Goal: Information Seeking & Learning: Check status

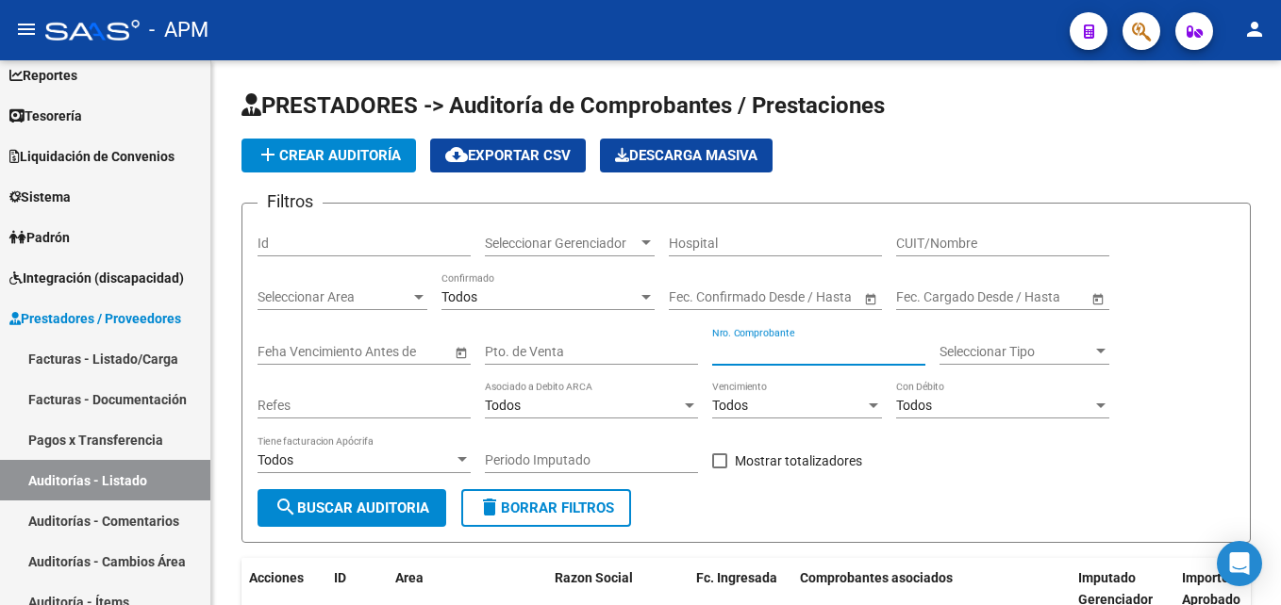
scroll to position [169, 0]
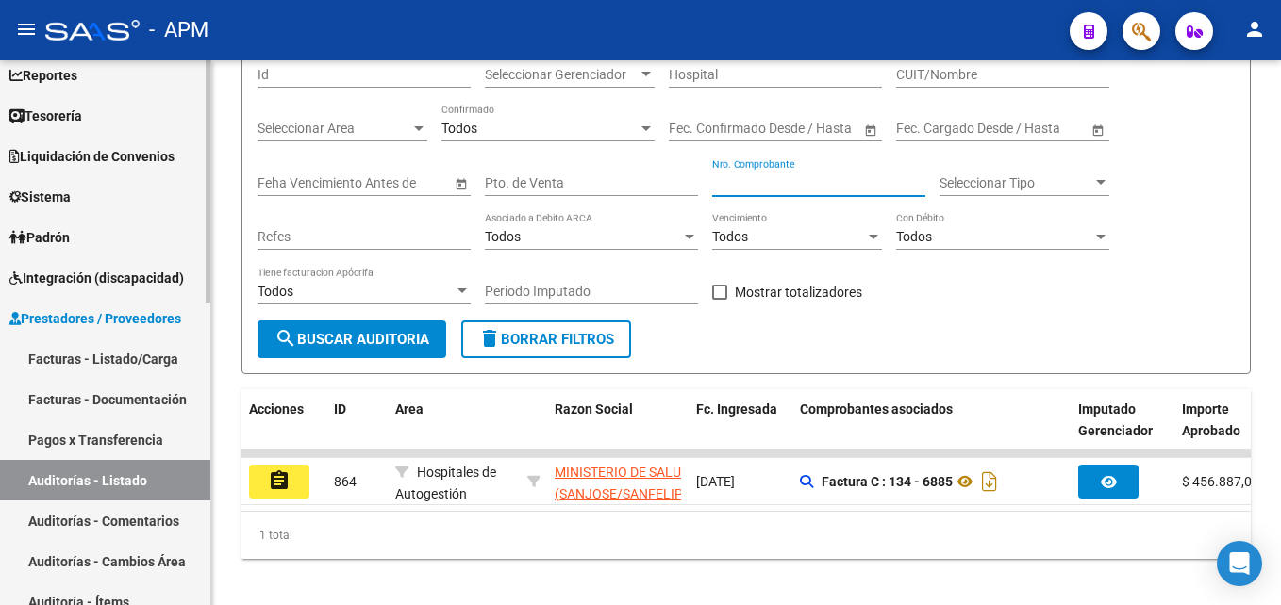
click at [107, 243] on link "Padrón" at bounding box center [105, 237] width 210 height 41
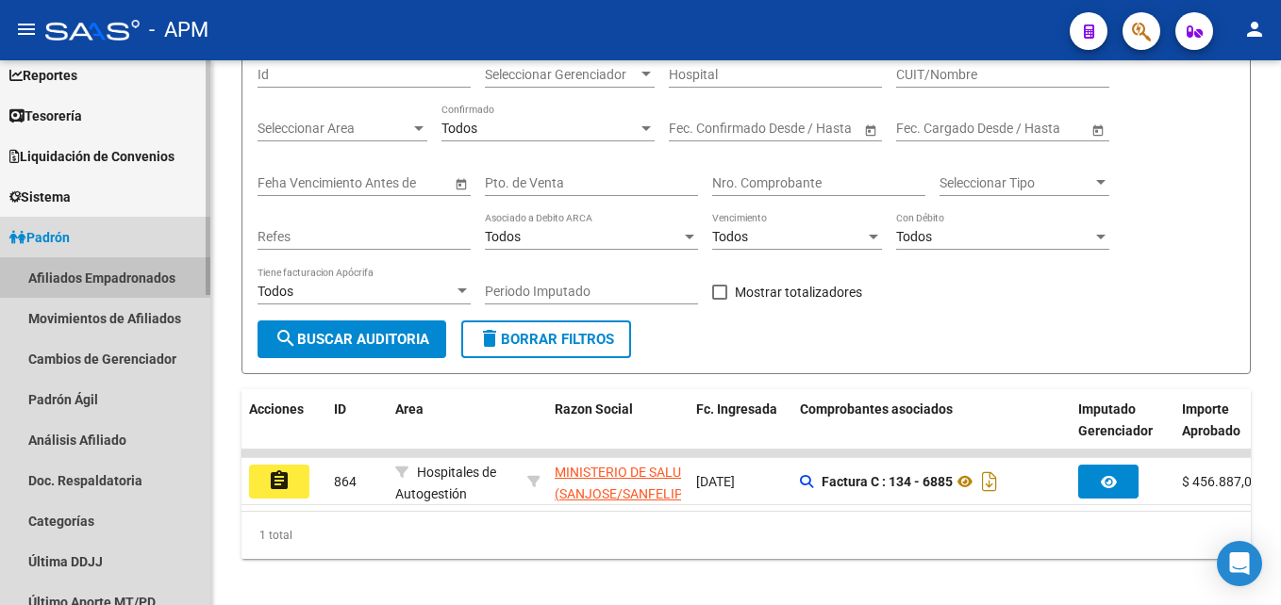
click at [120, 267] on link "Afiliados Empadronados" at bounding box center [105, 277] width 210 height 41
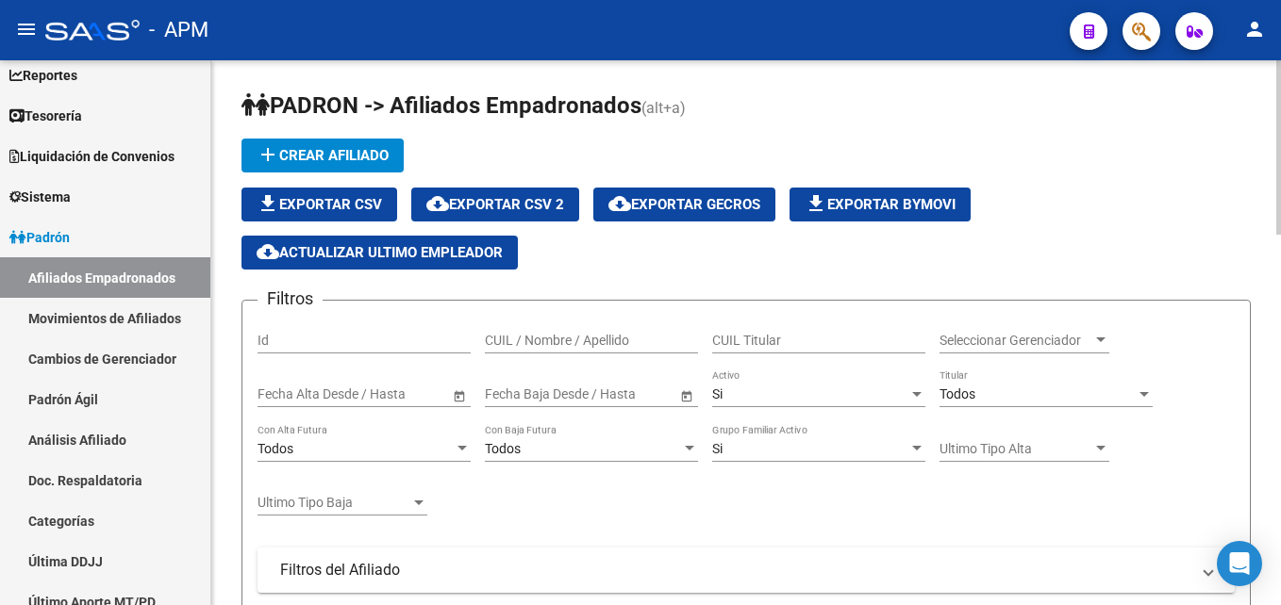
click at [514, 335] on input "CUIL / Nombre / Apellido" at bounding box center [591, 341] width 213 height 16
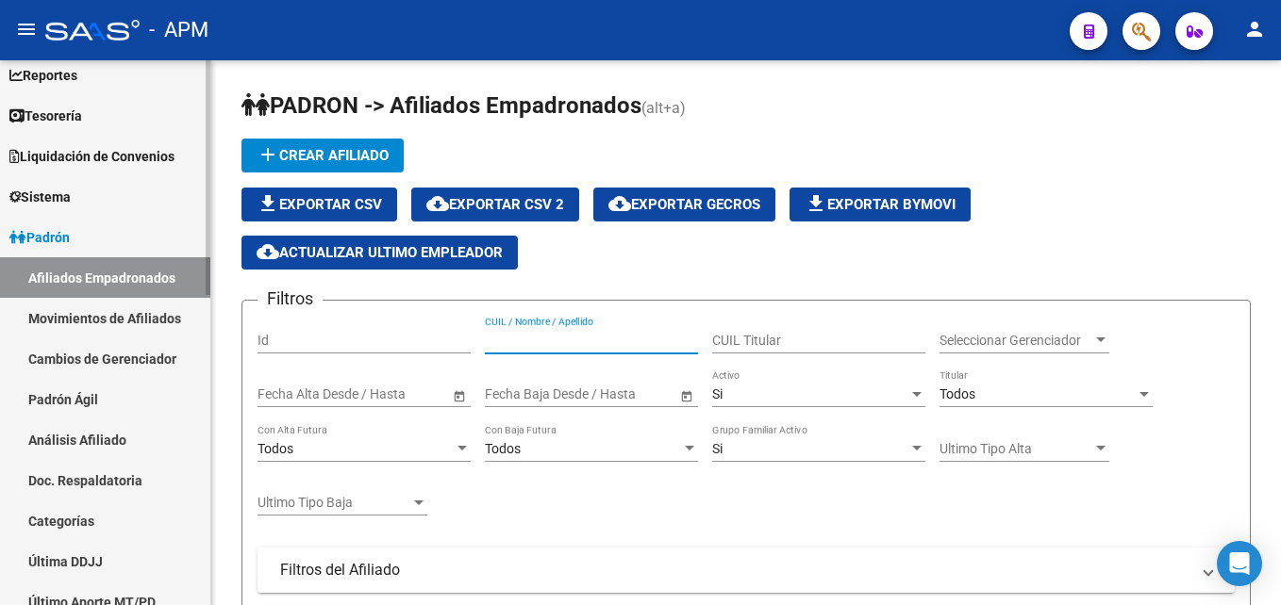
click at [163, 317] on link "Movimientos de Afiliados" at bounding box center [105, 318] width 210 height 41
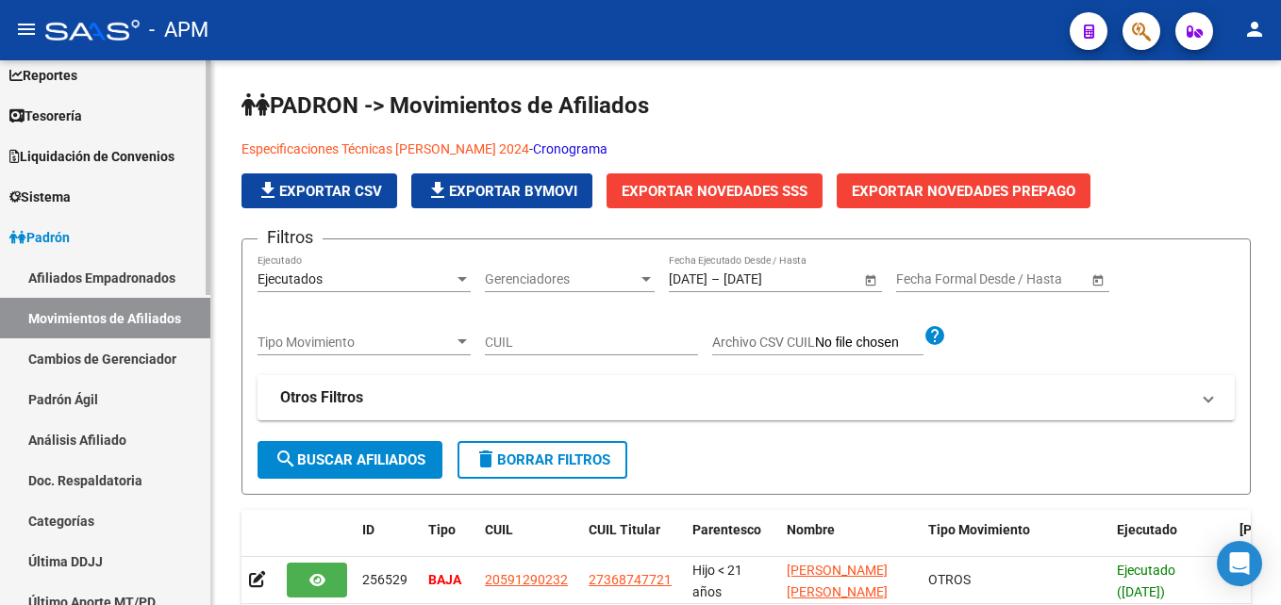
click at [165, 356] on link "Cambios de Gerenciador" at bounding box center [105, 359] width 210 height 41
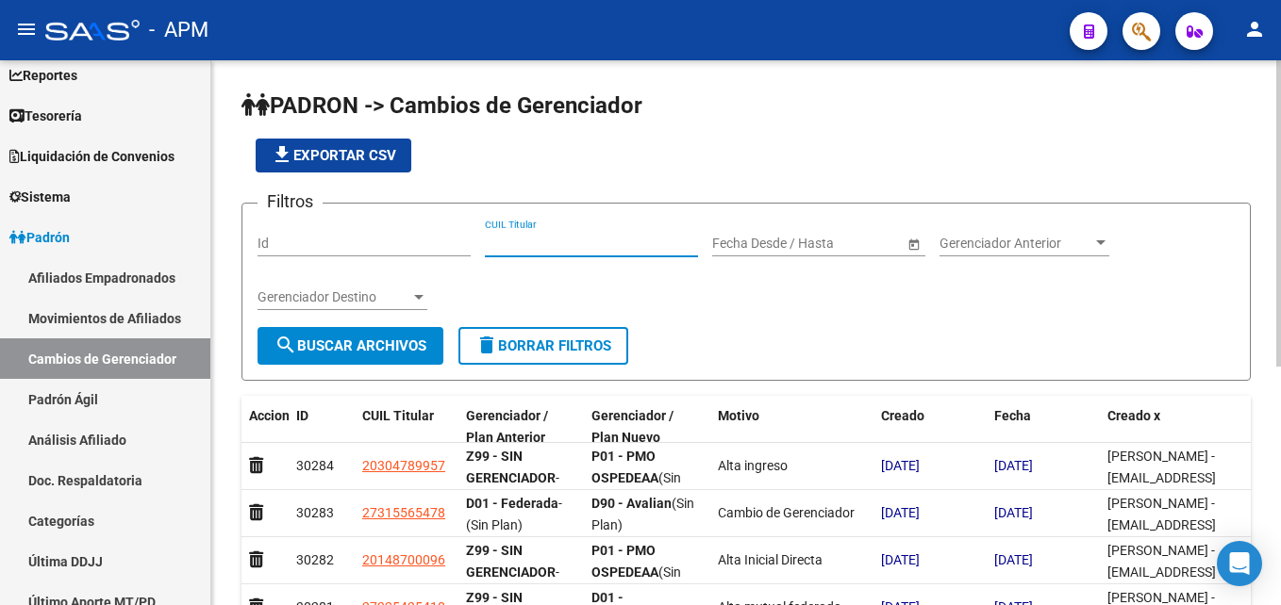
click at [546, 248] on input "CUIL Titular" at bounding box center [591, 244] width 213 height 16
type input "20304789957"
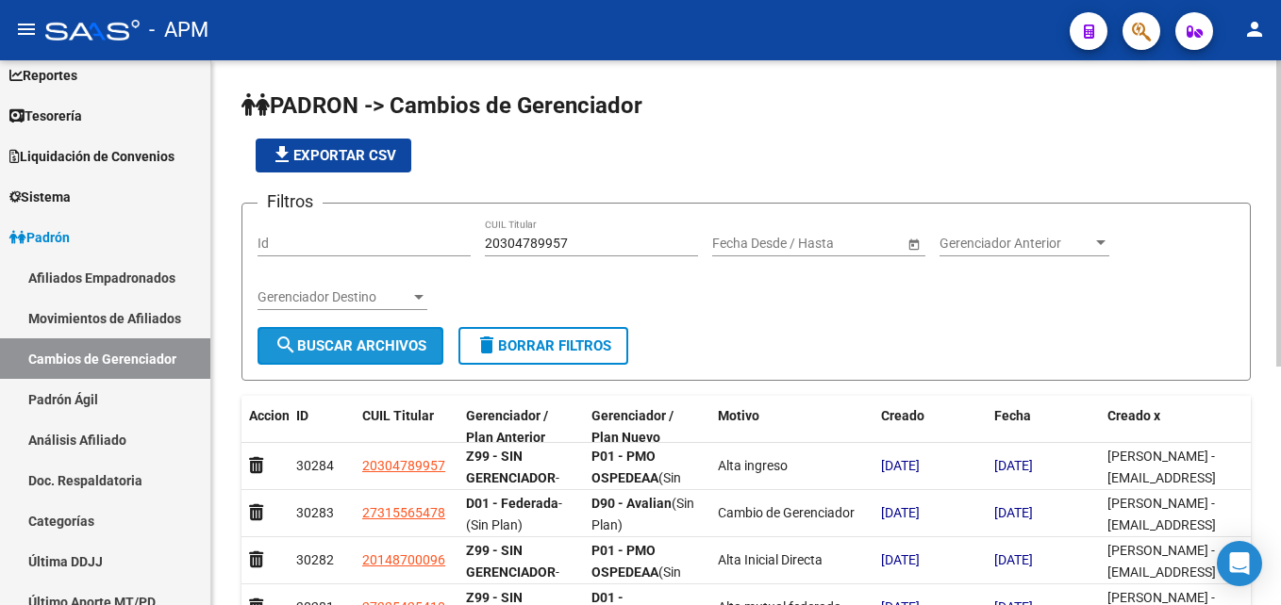
click at [353, 359] on button "search Buscar Archivos" at bounding box center [350, 346] width 186 height 38
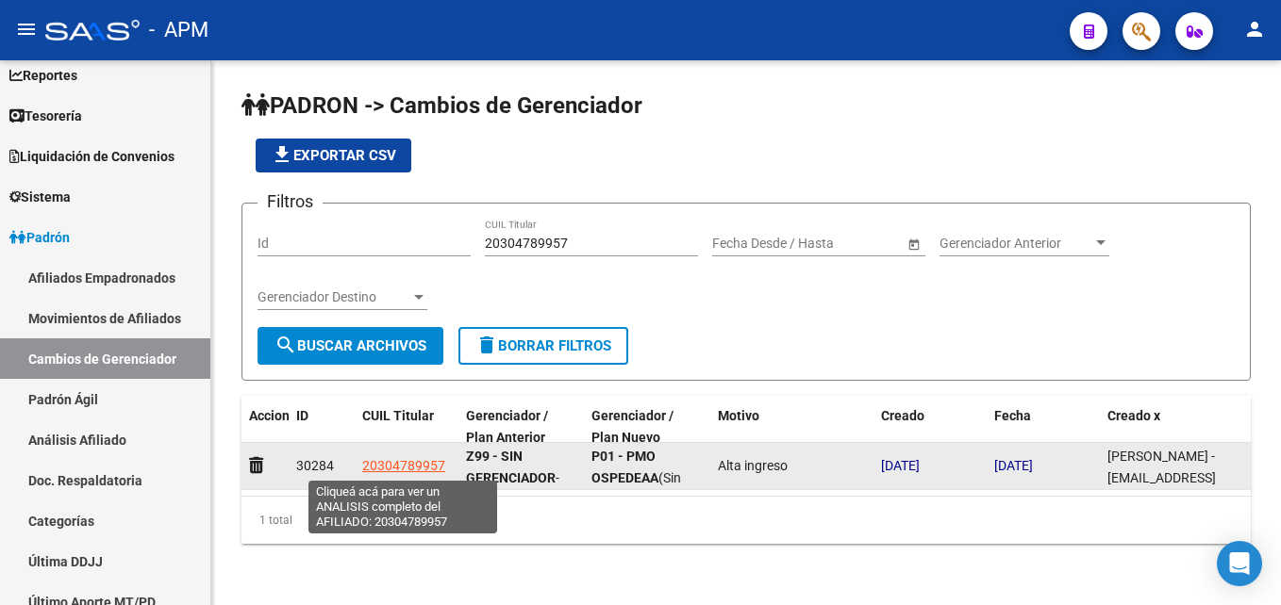
click at [437, 465] on span "20304789957" at bounding box center [403, 465] width 83 height 15
type textarea "20304789957"
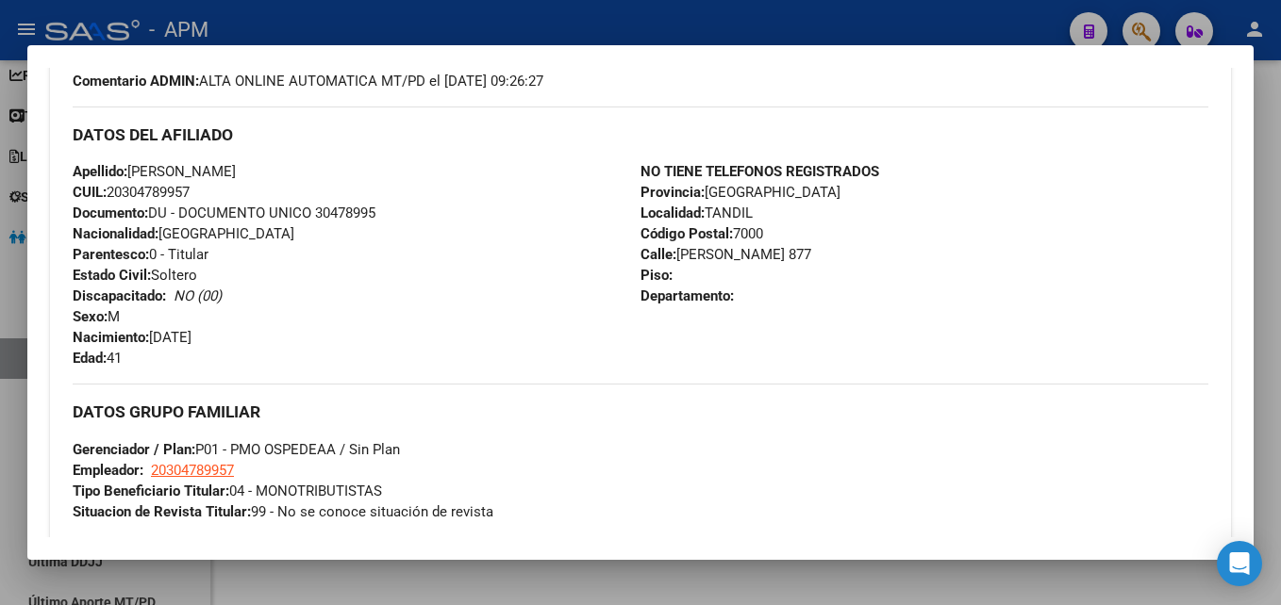
scroll to position [1151, 0]
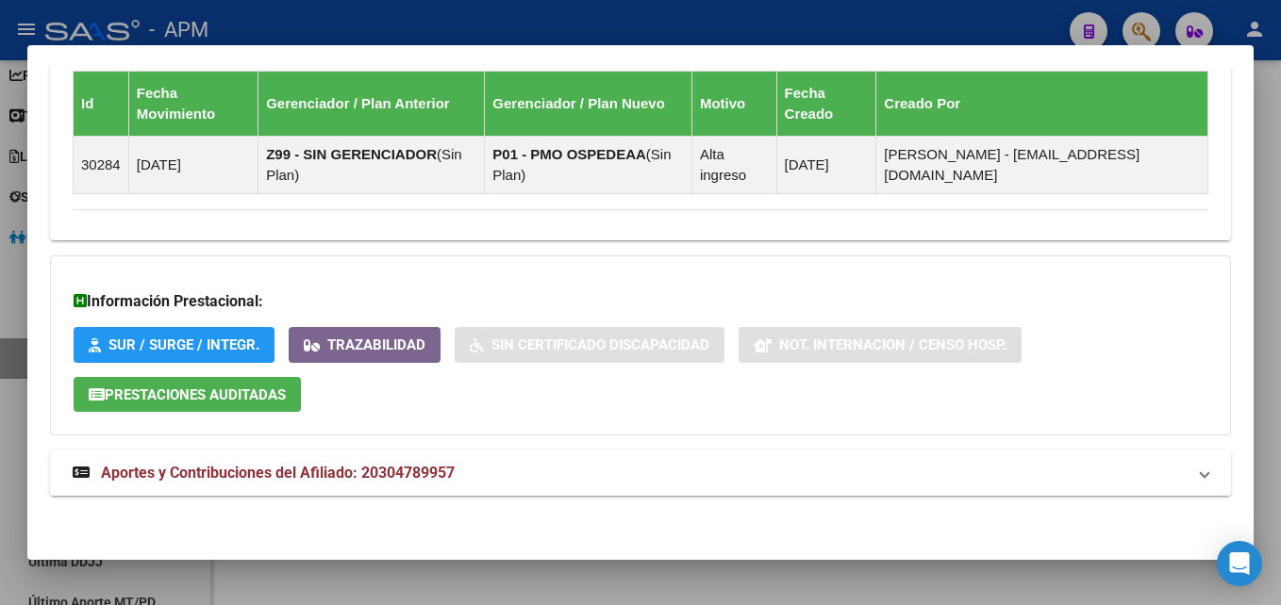
click at [1053, 463] on mat-panel-title "Aportes y Contribuciones del Afiliado: 20304789957" at bounding box center [629, 473] width 1113 height 23
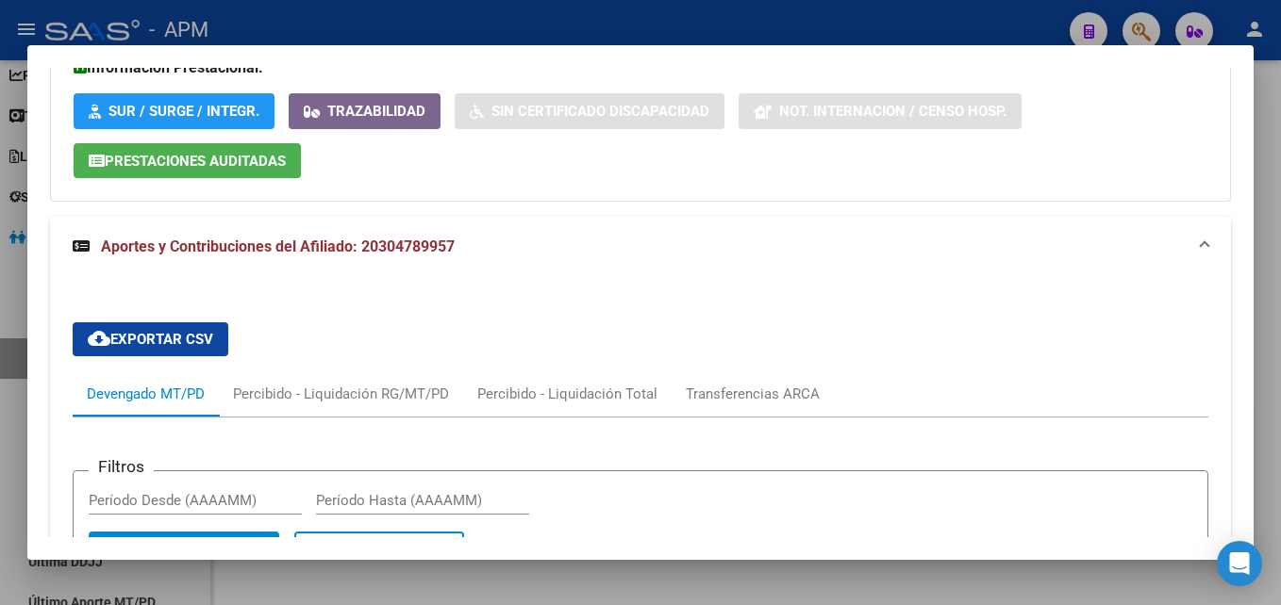
scroll to position [1338, 0]
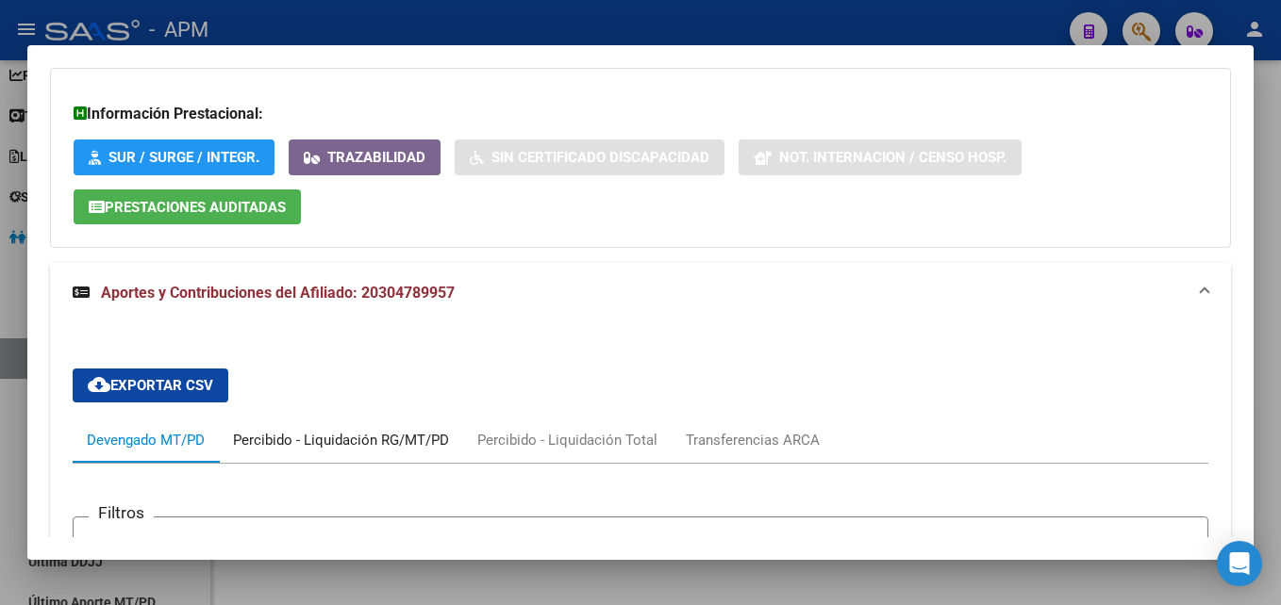
click at [432, 441] on div "Percibido - Liquidación RG/MT/PD" at bounding box center [341, 440] width 216 height 21
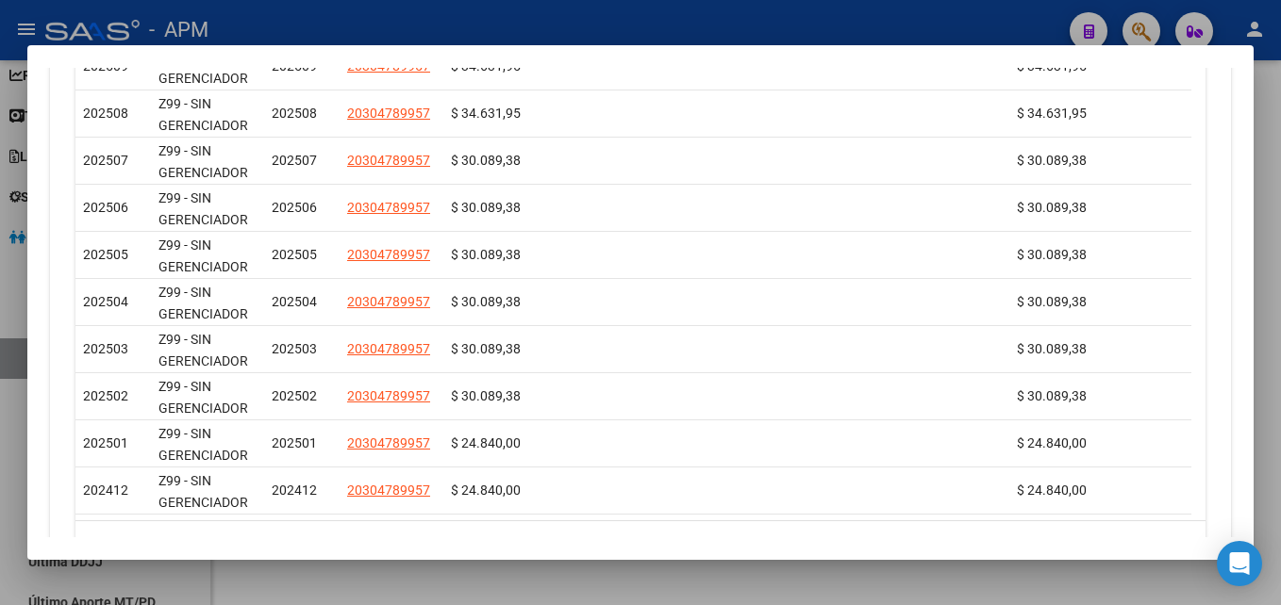
scroll to position [1804, 0]
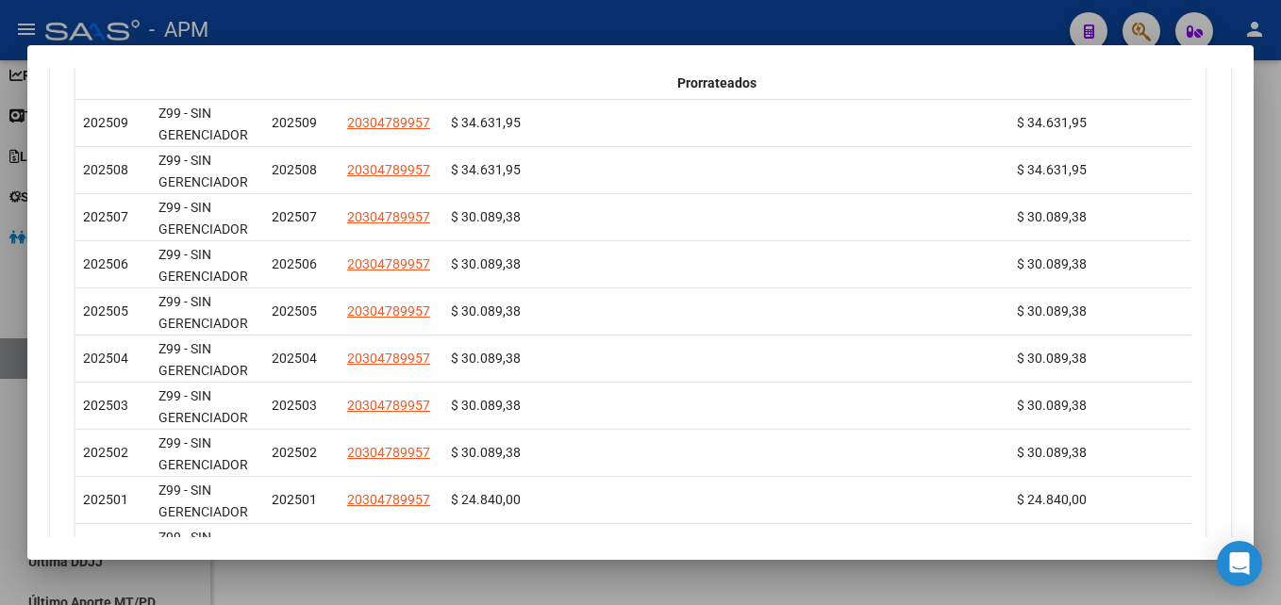
click at [861, 580] on div at bounding box center [640, 302] width 1281 height 605
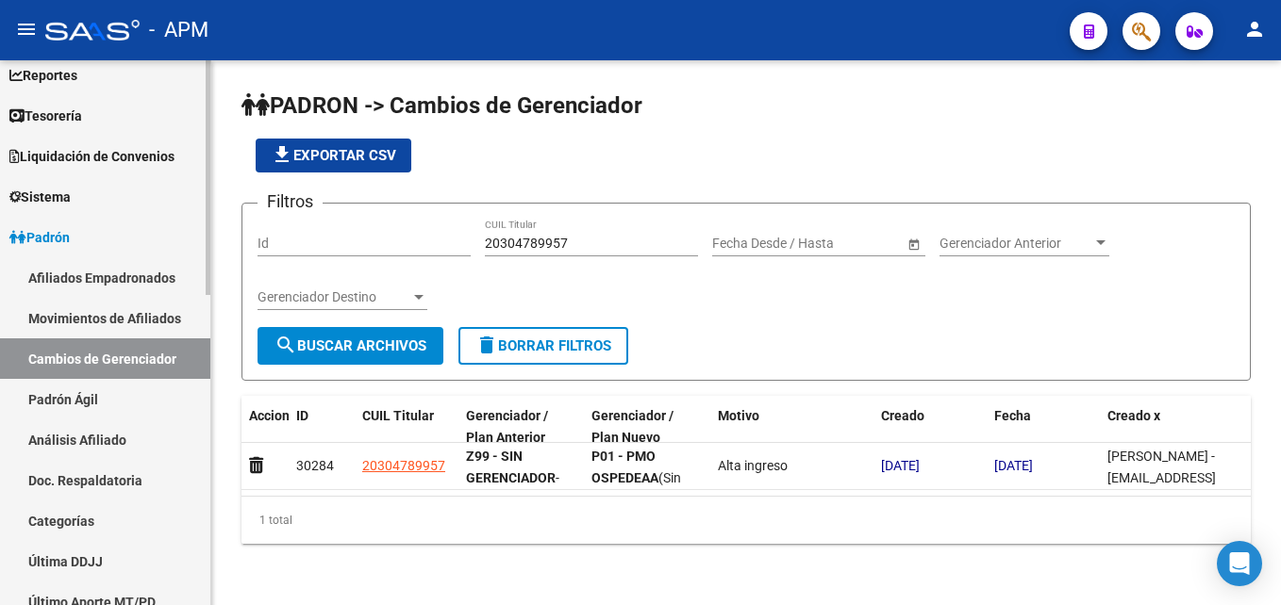
click at [142, 277] on link "Afiliados Empadronados" at bounding box center [105, 277] width 210 height 41
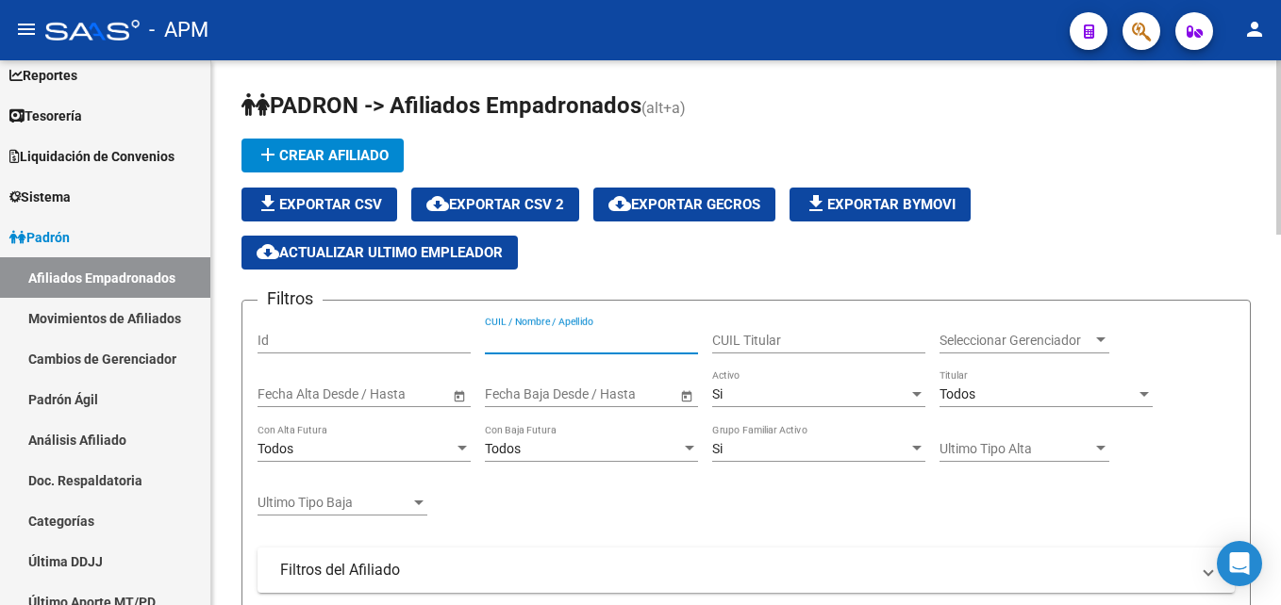
paste input "20304789957"
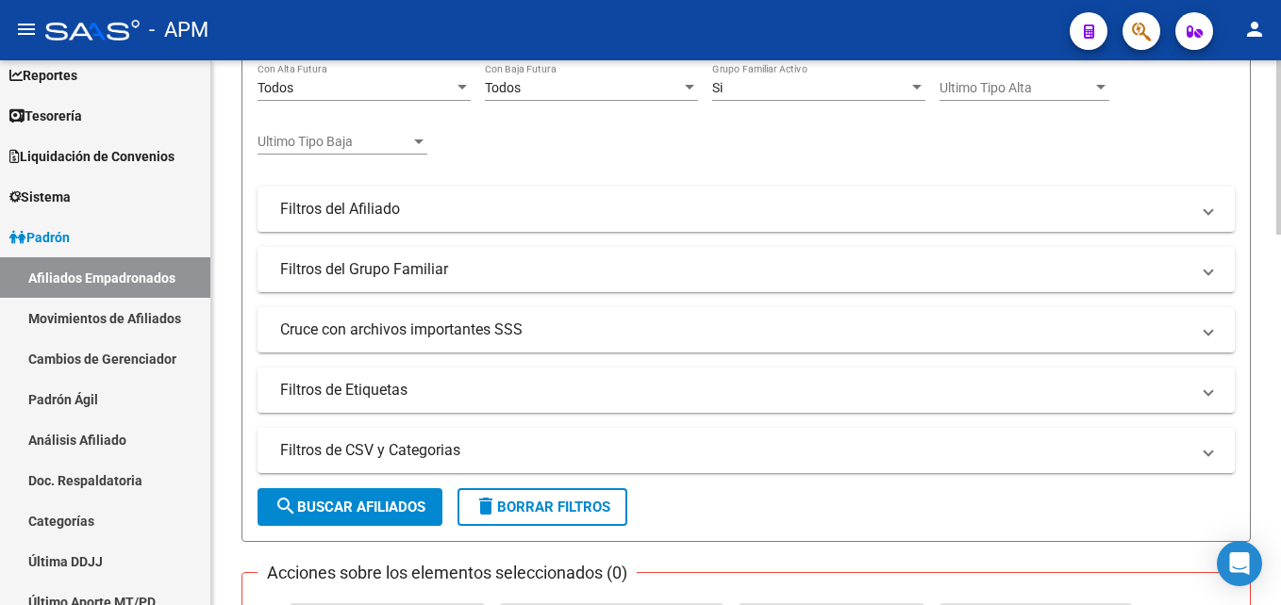
scroll to position [377, 0]
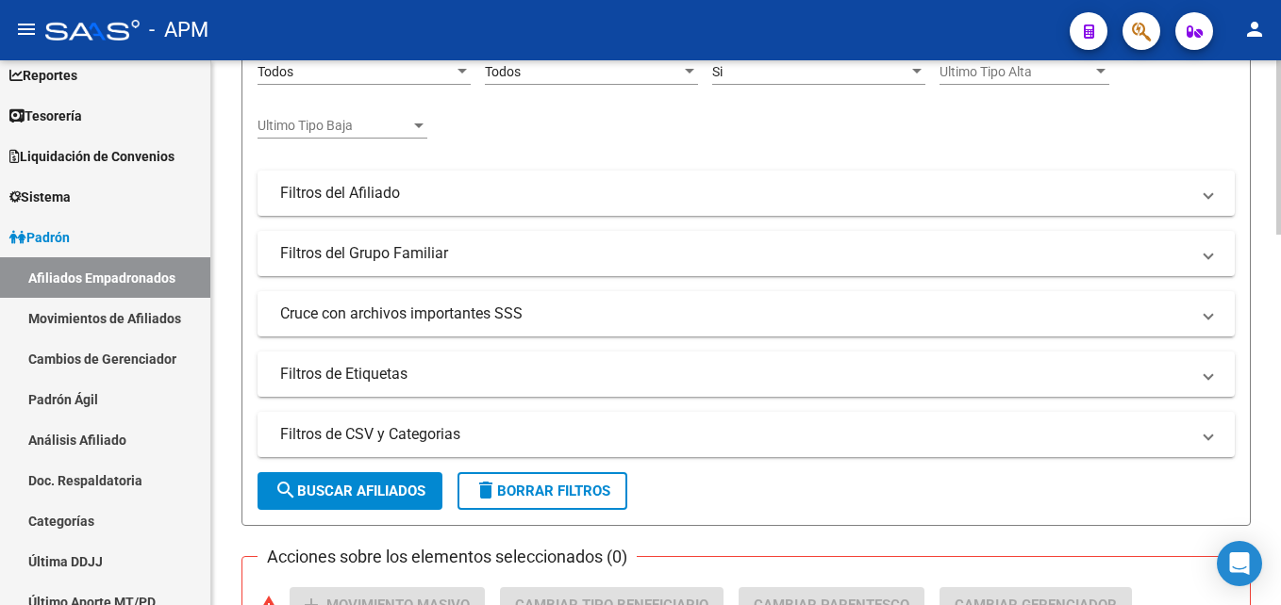
type input "20304789957"
click at [406, 483] on span "search Buscar Afiliados" at bounding box center [349, 491] width 151 height 17
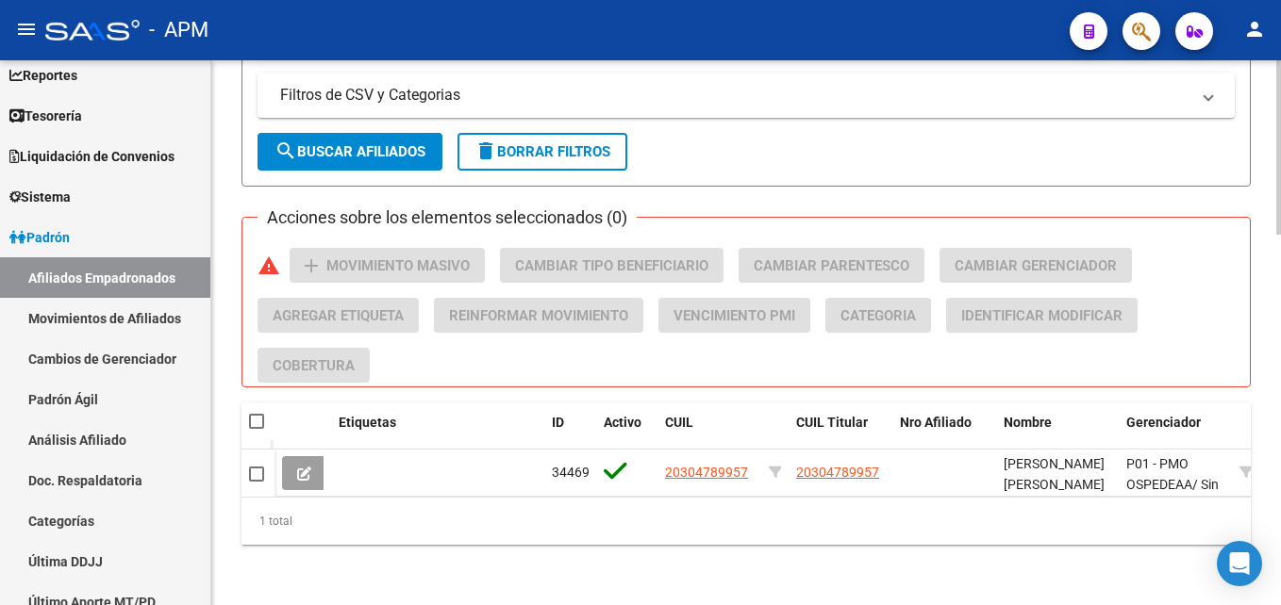
scroll to position [731, 0]
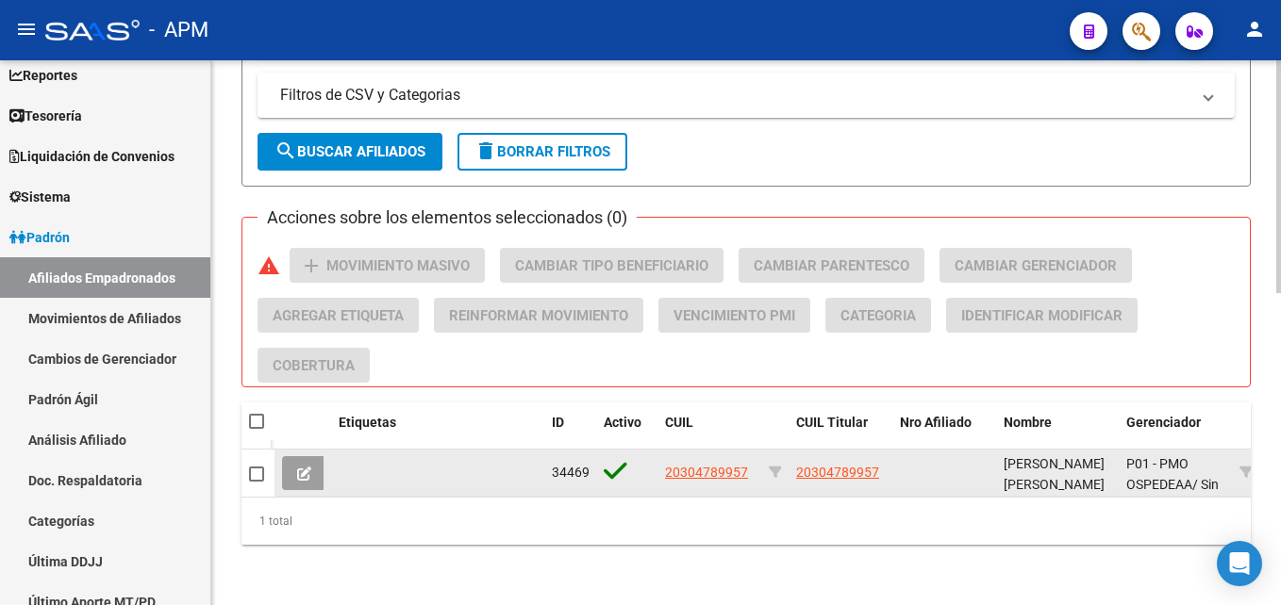
click at [308, 467] on icon at bounding box center [304, 474] width 14 height 14
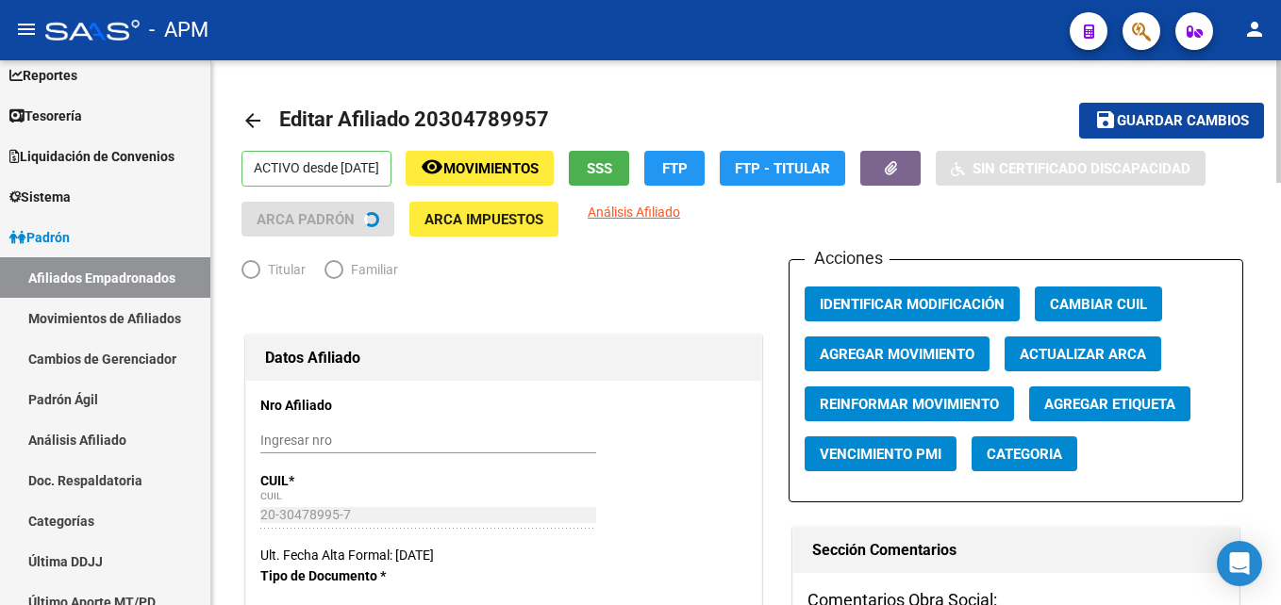
radio input "true"
type input "20-30478995-7"
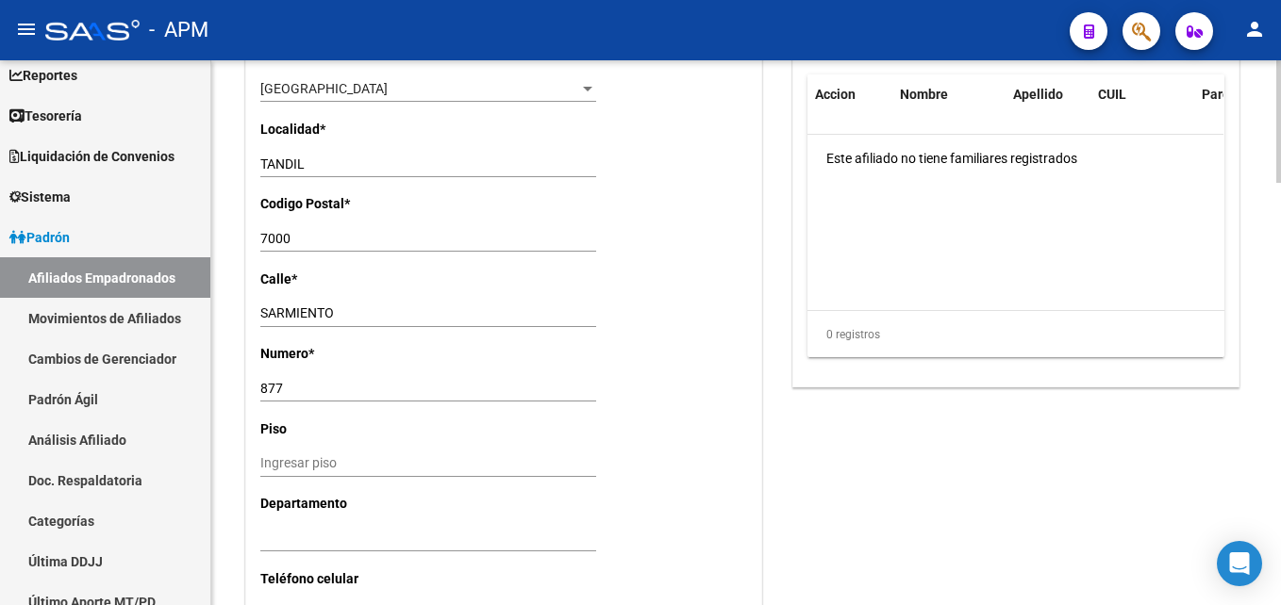
scroll to position [1882, 0]
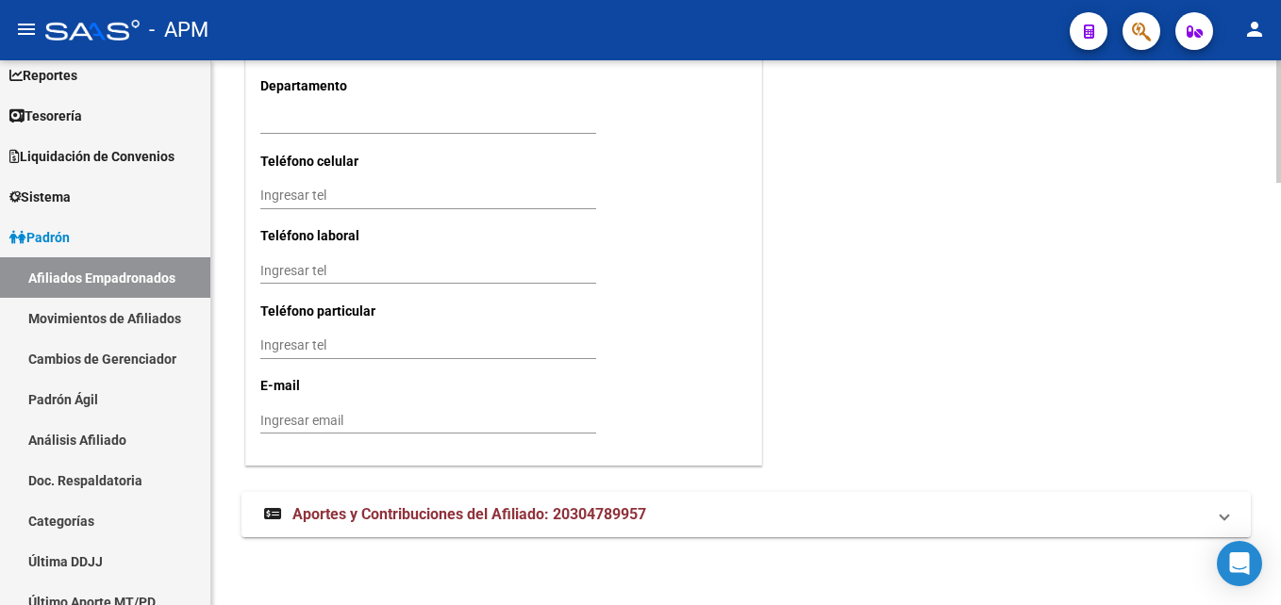
click at [1018, 534] on mat-expansion-panel-header "Aportes y Contribuciones del Afiliado: 20304789957" at bounding box center [745, 514] width 1009 height 45
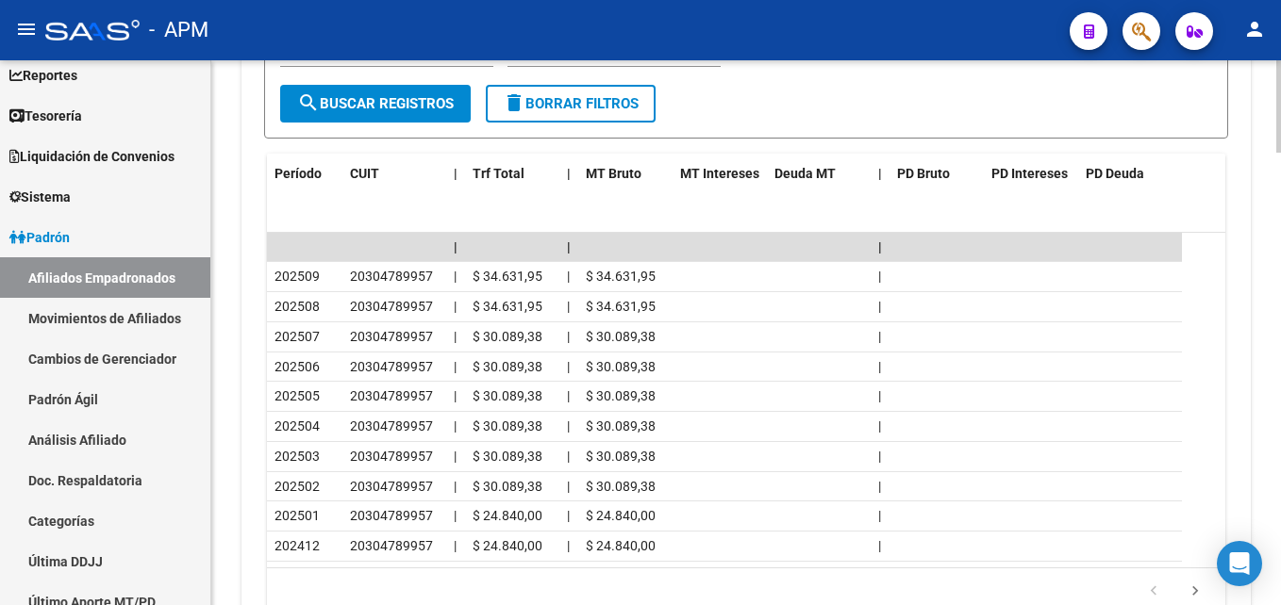
scroll to position [2608, 0]
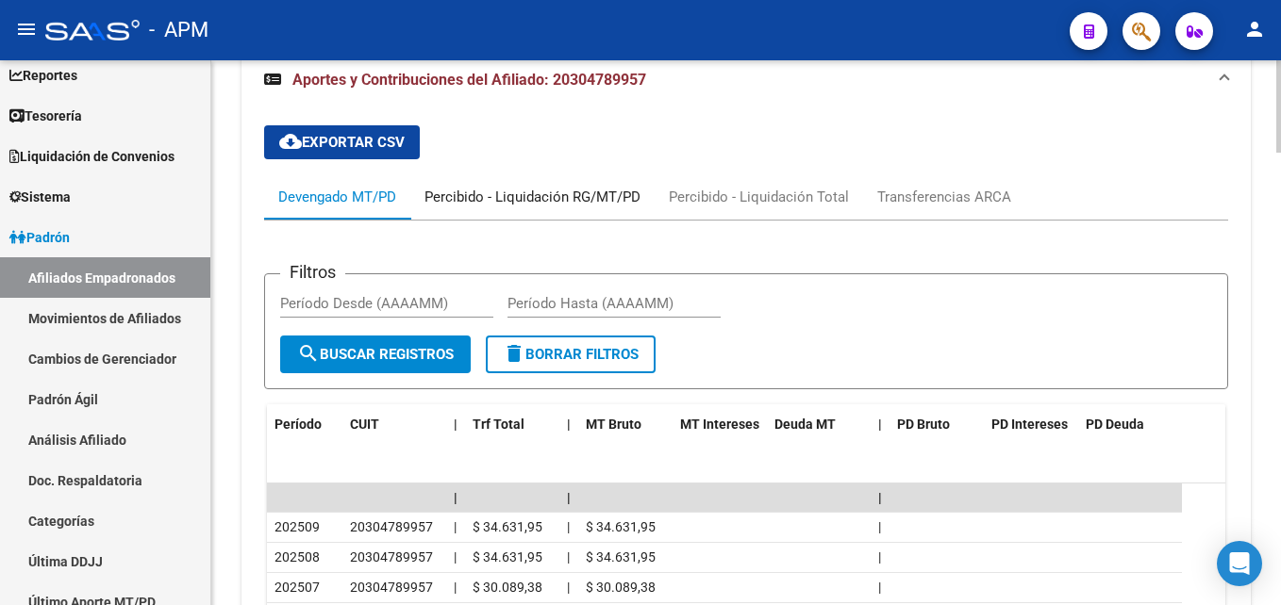
click at [600, 193] on div "Percibido - Liquidación RG/MT/PD" at bounding box center [532, 197] width 216 height 21
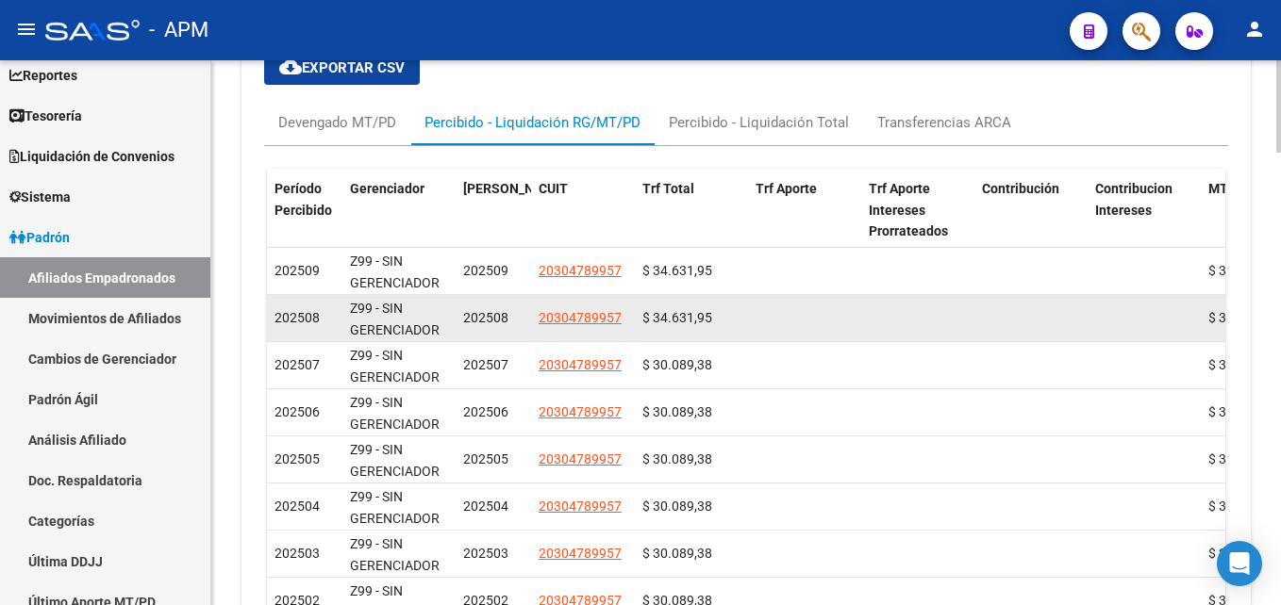
scroll to position [2679, 0]
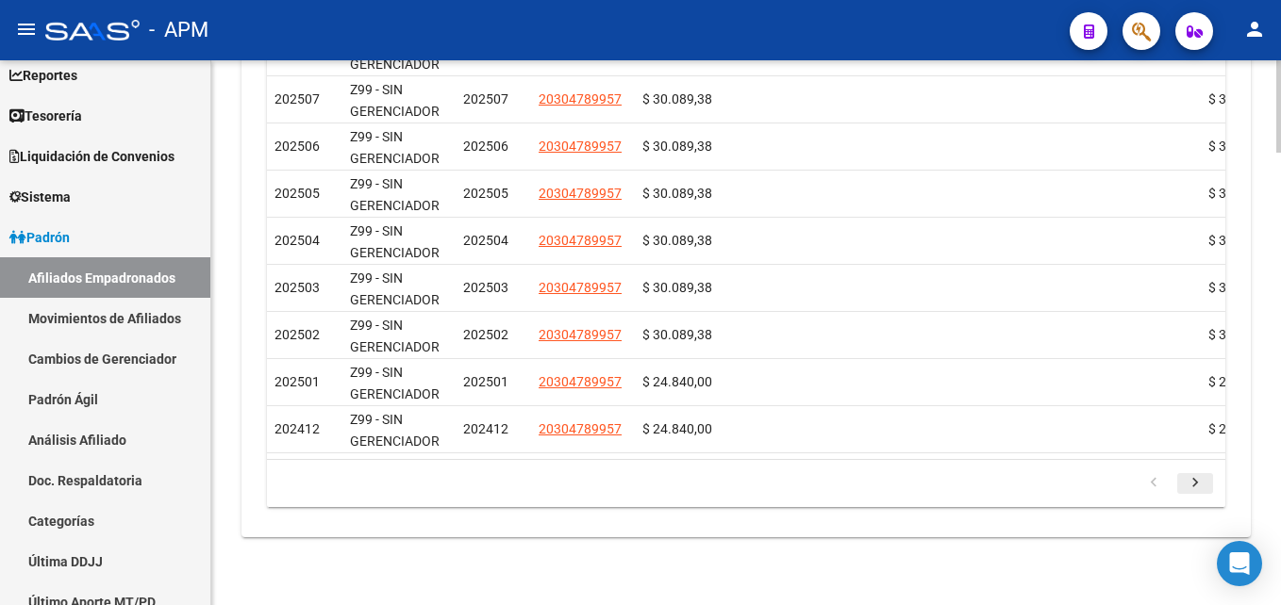
click at [1184, 481] on icon "go to next page" at bounding box center [1195, 485] width 25 height 23
click at [1194, 482] on icon "go to next page" at bounding box center [1195, 485] width 25 height 23
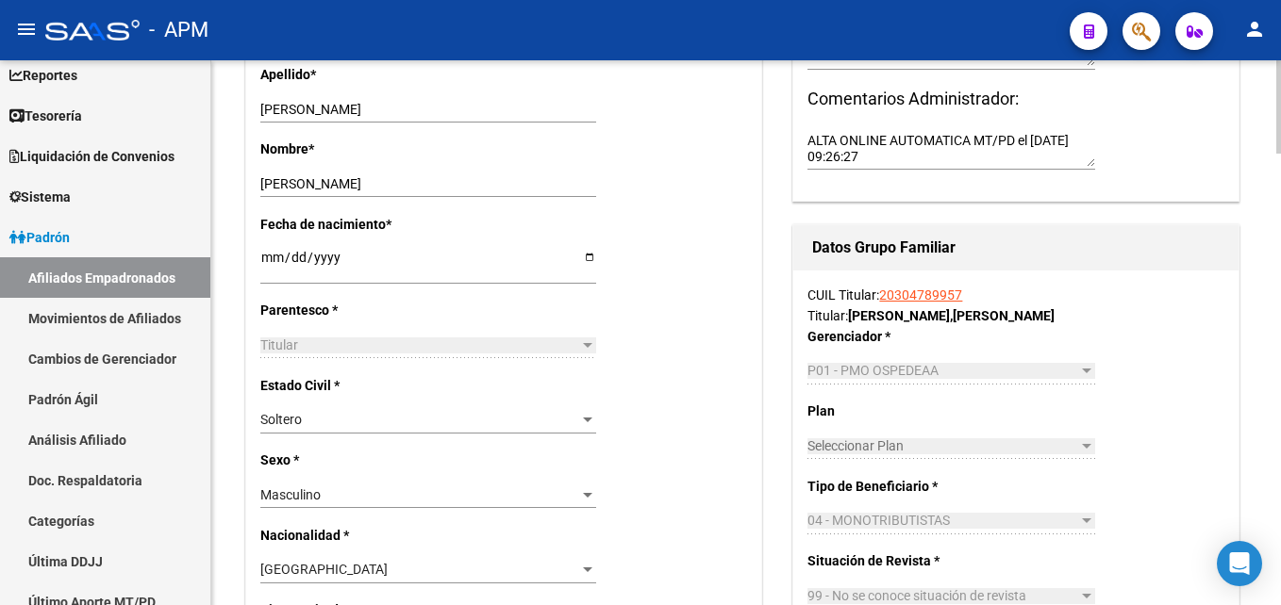
scroll to position [0, 0]
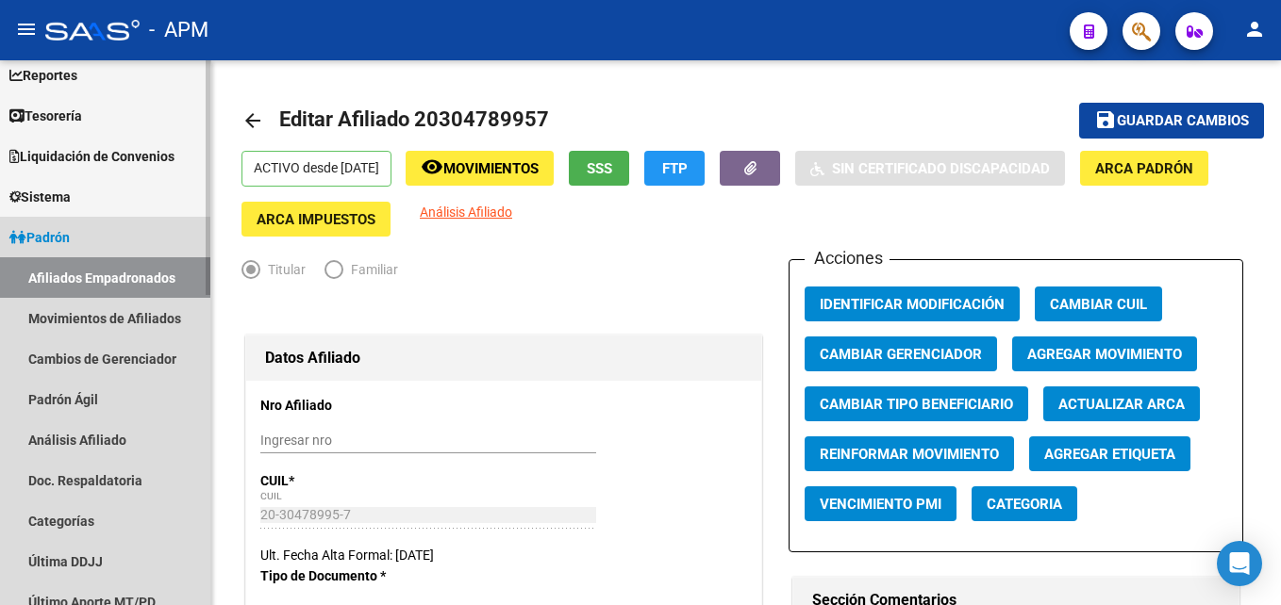
click at [164, 274] on link "Afiliados Empadronados" at bounding box center [105, 277] width 210 height 41
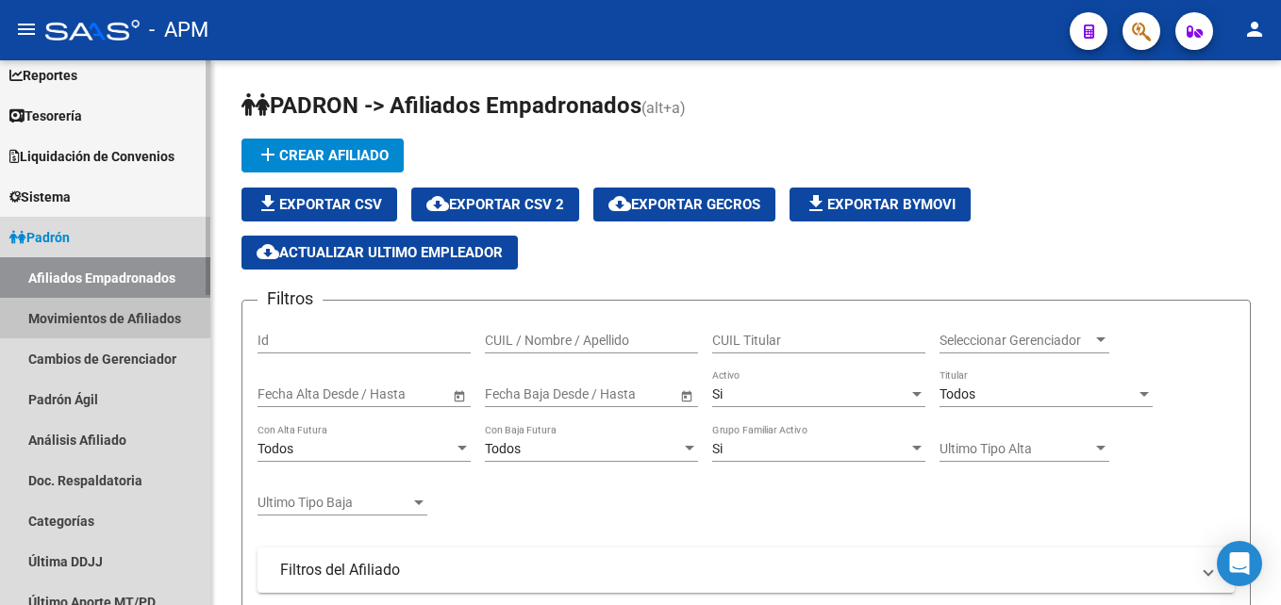
click at [154, 310] on link "Movimientos de Afiliados" at bounding box center [105, 318] width 210 height 41
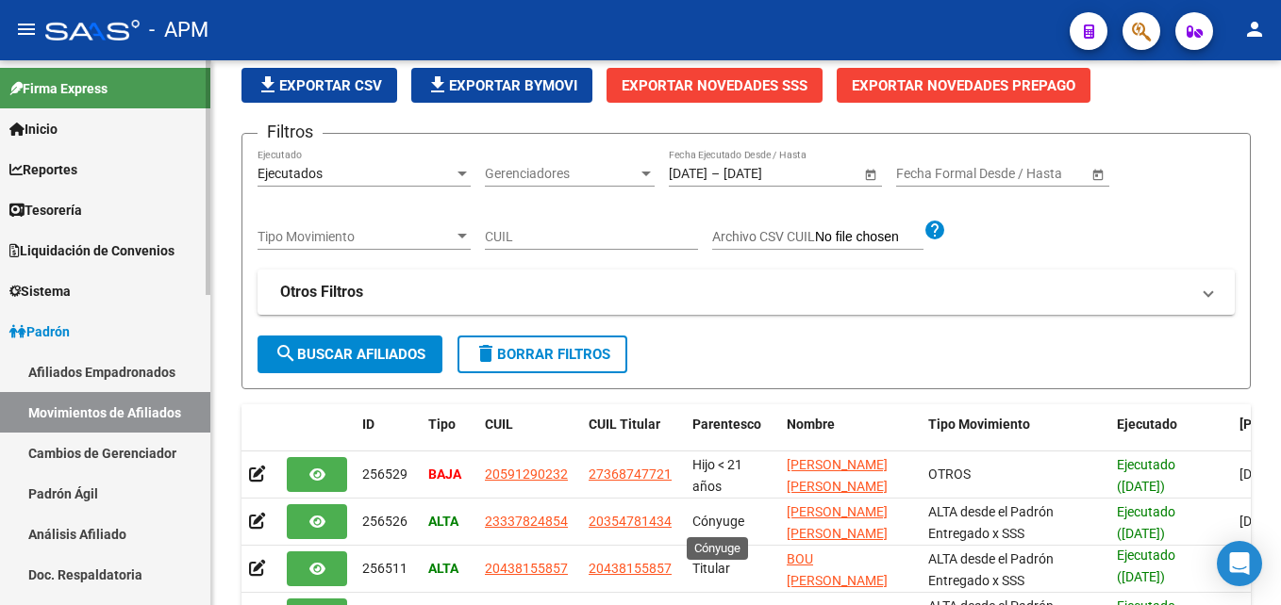
scroll to position [189, 0]
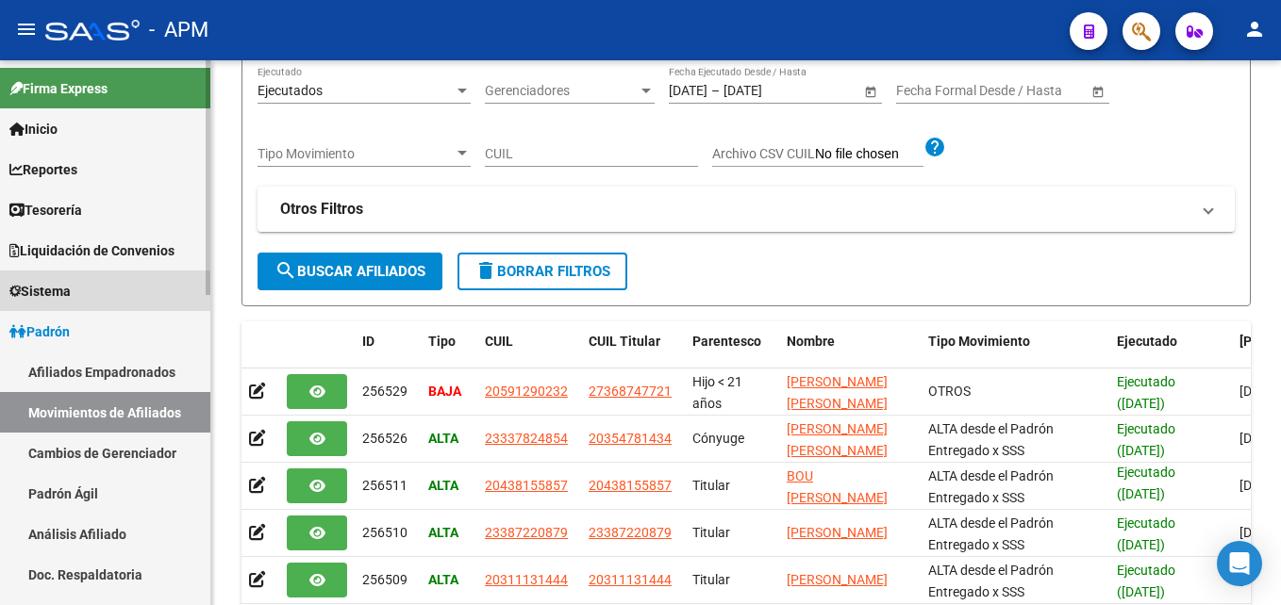
click at [90, 294] on link "Sistema" at bounding box center [105, 291] width 210 height 41
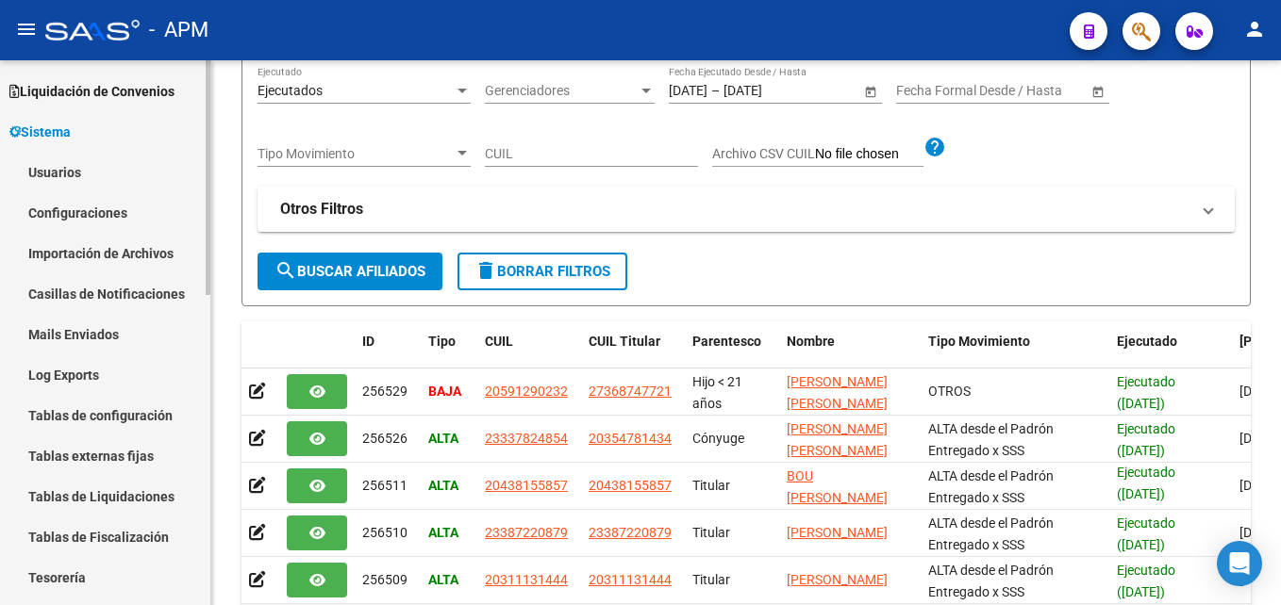
scroll to position [0, 0]
